Goal: Task Accomplishment & Management: Use online tool/utility

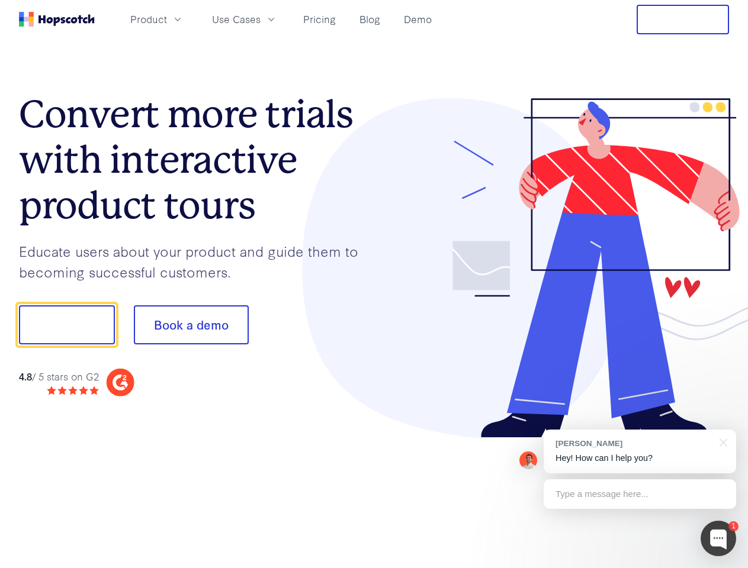
click at [374, 284] on div at bounding box center [551, 268] width 355 height 340
click at [167, 19] on span "Product" at bounding box center [148, 19] width 37 height 15
click at [260, 19] on span "Use Cases" at bounding box center [236, 19] width 49 height 15
click at [682, 20] on button "Free Trial" at bounding box center [682, 20] width 92 height 30
click at [66, 325] on button "Show me!" at bounding box center [67, 324] width 96 height 39
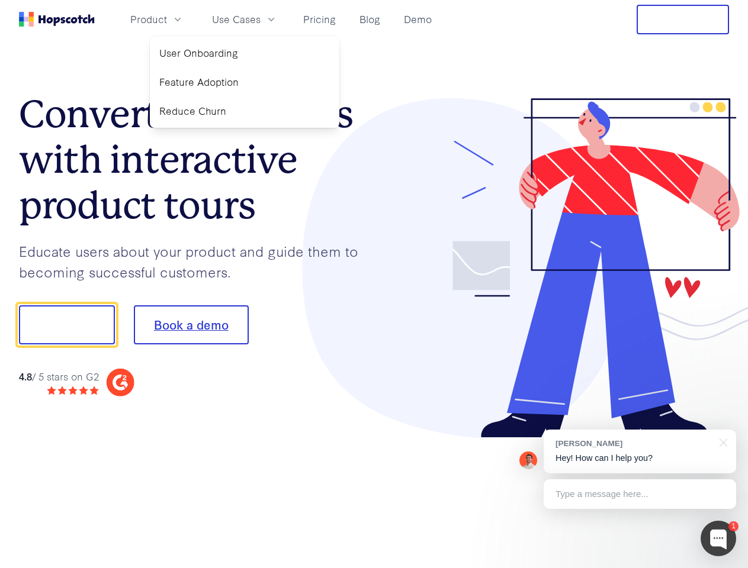
click at [191, 325] on button "Book a demo" at bounding box center [191, 324] width 115 height 39
click at [718, 539] on div at bounding box center [718, 539] width 36 height 36
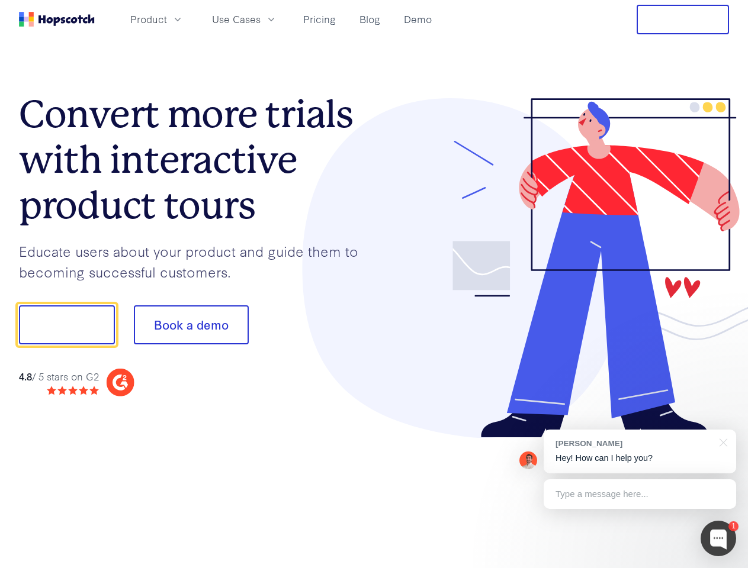
click at [639, 452] on div "[PERSON_NAME] Hey! How can I help you?" at bounding box center [639, 452] width 192 height 44
click at [721, 442] on div at bounding box center [625, 323] width 222 height 395
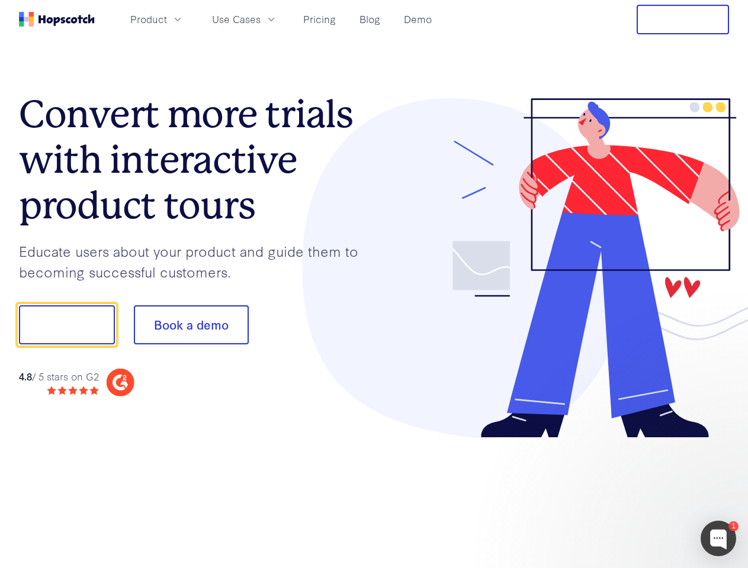
click at [639, 494] on div at bounding box center [625, 403] width 222 height 236
